Goal: Information Seeking & Learning: Find specific fact

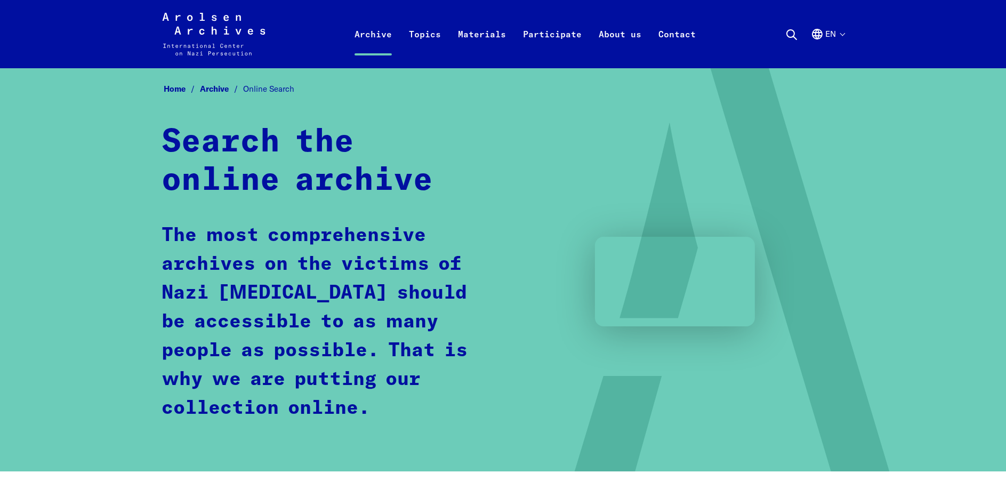
click at [833, 33] on button "en" at bounding box center [828, 47] width 34 height 38
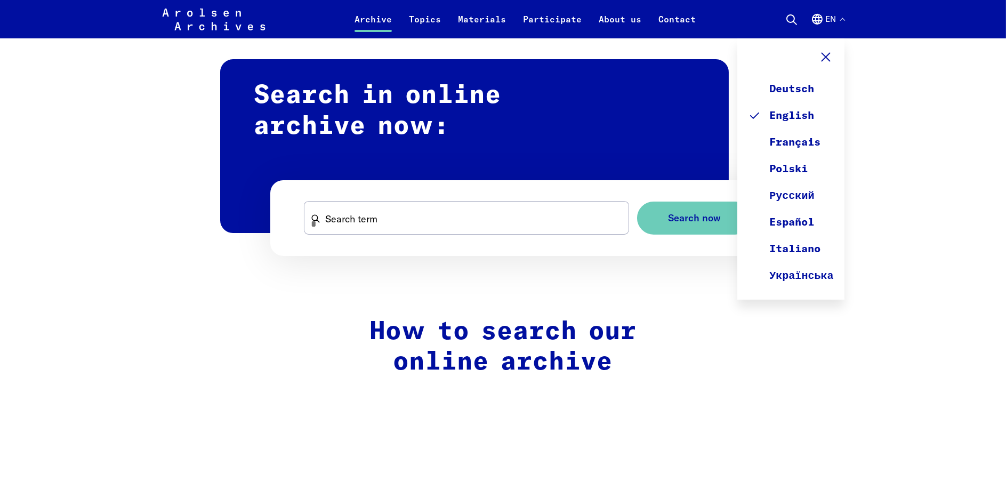
scroll to position [629, 0]
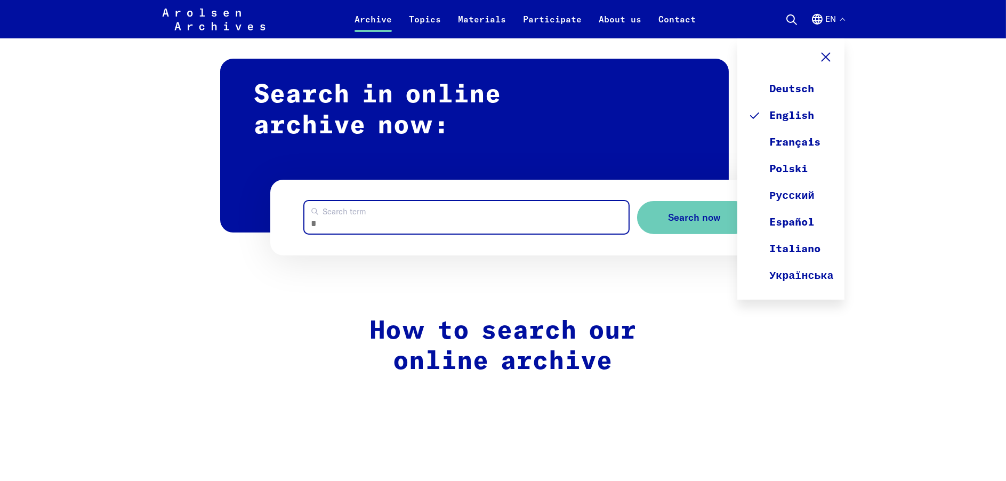
click at [437, 219] on input "Search term" at bounding box center [467, 217] width 325 height 33
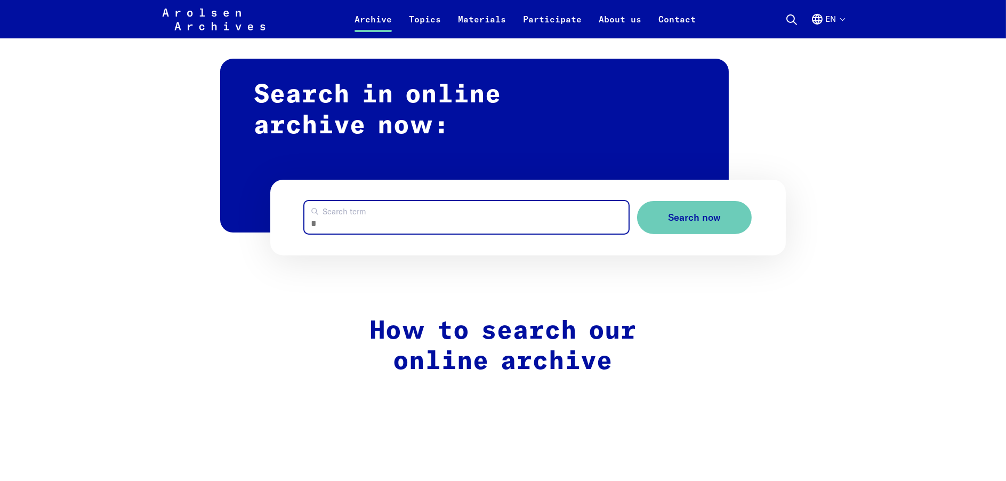
click at [436, 219] on input "Search term" at bounding box center [467, 217] width 325 height 33
type input "**********"
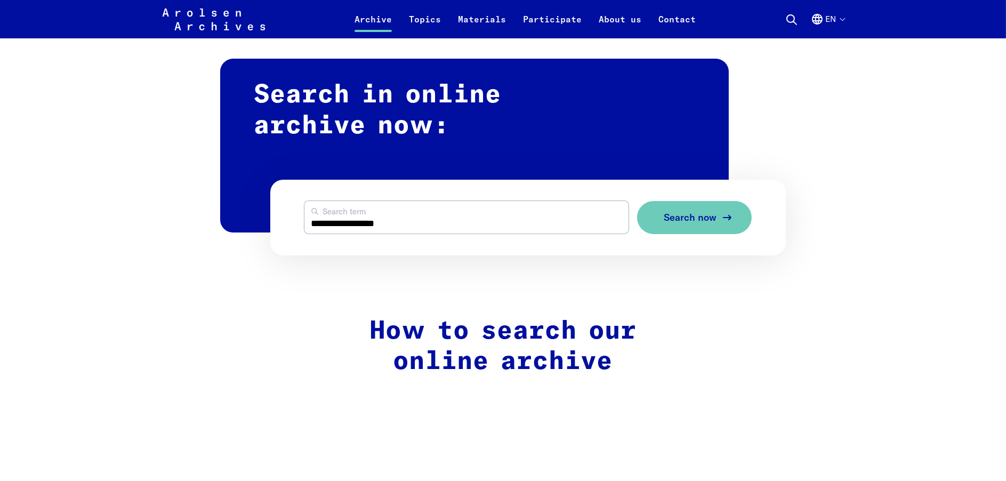
click at [689, 225] on button "Search now" at bounding box center [694, 218] width 115 height 34
click at [707, 214] on span "Search now" at bounding box center [690, 217] width 53 height 11
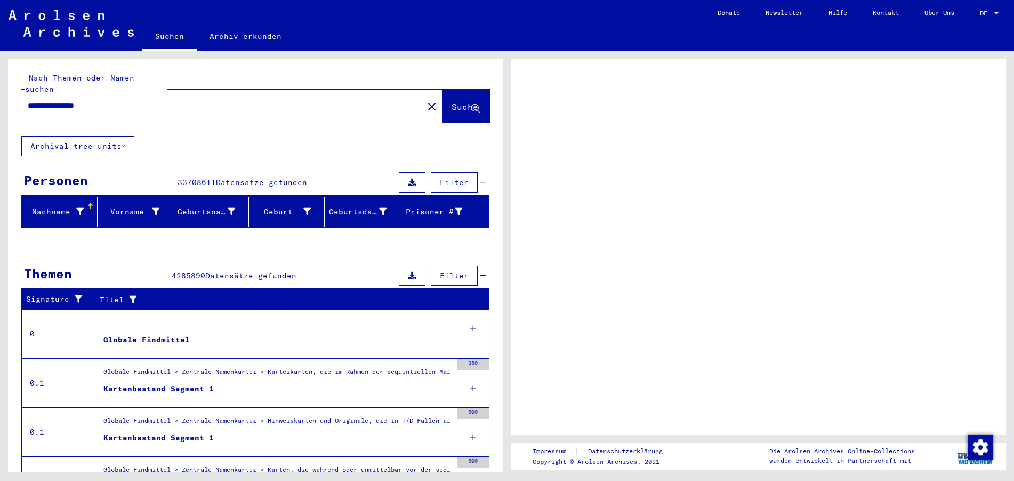
click at [988, 11] on span "DE" at bounding box center [986, 13] width 12 height 7
click at [980, 12] on span "DE" at bounding box center [986, 13] width 12 height 7
click at [989, 13] on span "DE" at bounding box center [986, 13] width 12 height 7
click at [991, 10] on span "DE" at bounding box center [986, 13] width 12 height 7
click at [992, 10] on div at bounding box center [997, 13] width 10 height 7
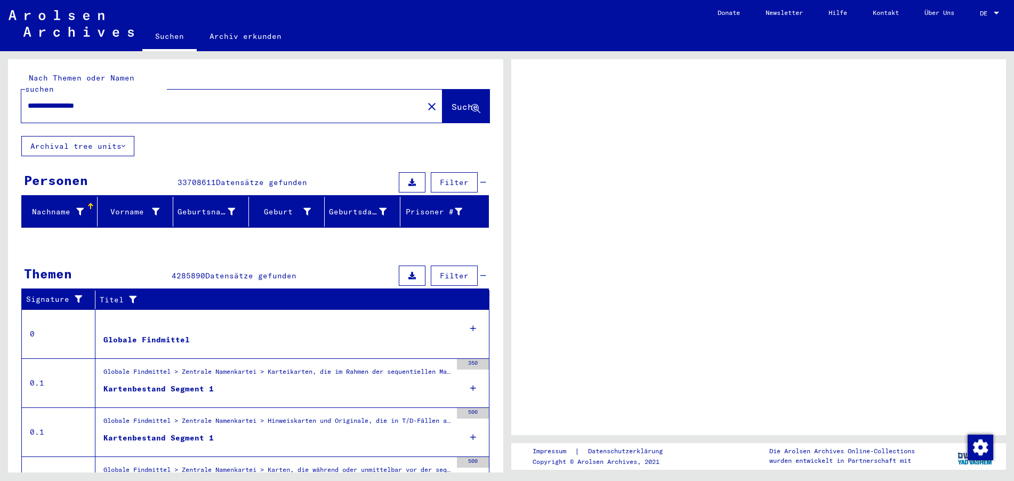
click at [994, 10] on div at bounding box center [997, 13] width 10 height 7
click at [997, 12] on div at bounding box center [996, 13] width 5 height 3
click at [983, 14] on span "DE" at bounding box center [986, 13] width 12 height 7
click at [116, 100] on input "**********" at bounding box center [222, 105] width 389 height 11
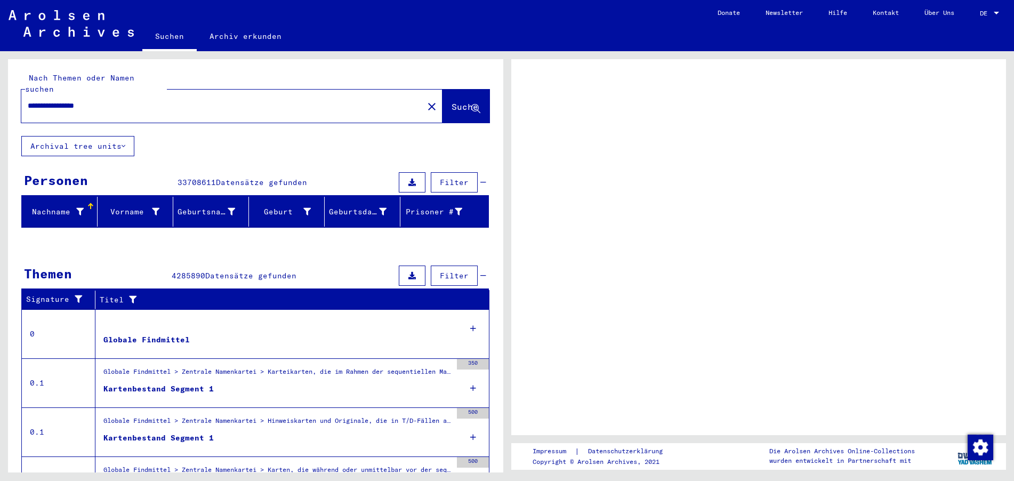
click at [443, 102] on button "Suche" at bounding box center [466, 106] width 47 height 33
